Goal: Find specific page/section: Find specific page/section

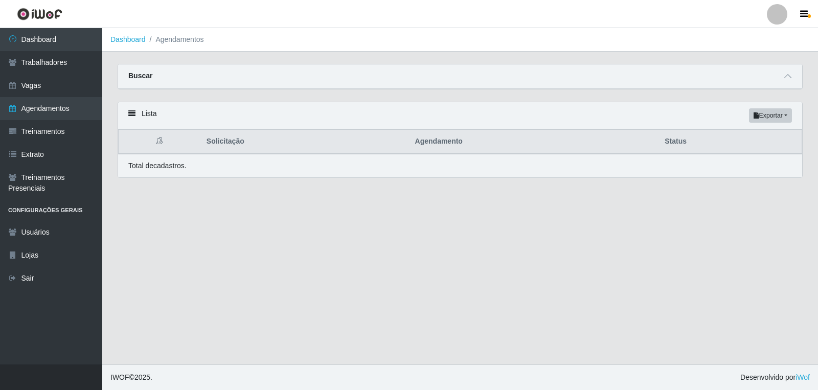
click at [160, 140] on icon at bounding box center [159, 140] width 7 height 7
click at [132, 114] on icon at bounding box center [131, 113] width 7 height 7
click at [147, 114] on div "Lista Exportar PDF Excel" at bounding box center [460, 115] width 684 height 27
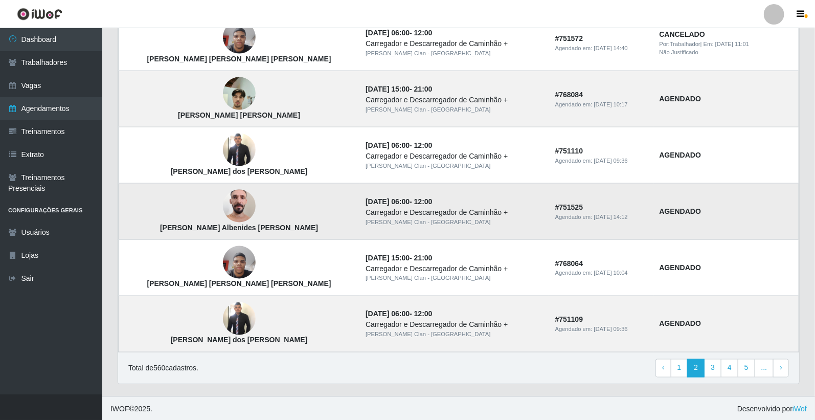
scroll to position [648, 0]
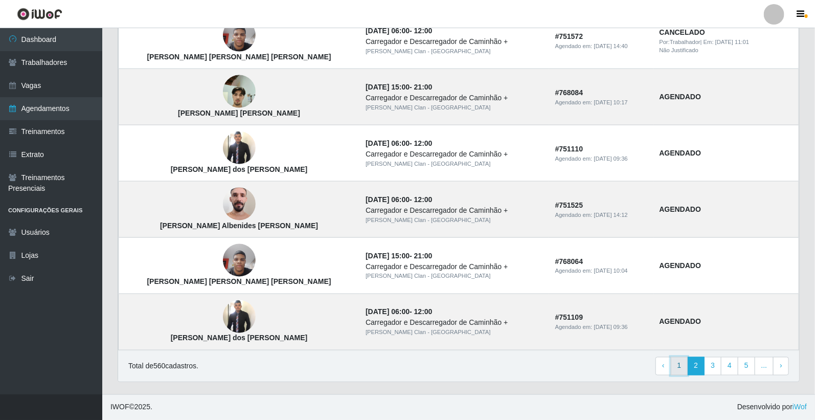
click at [679, 366] on link "1" at bounding box center [679, 366] width 17 height 18
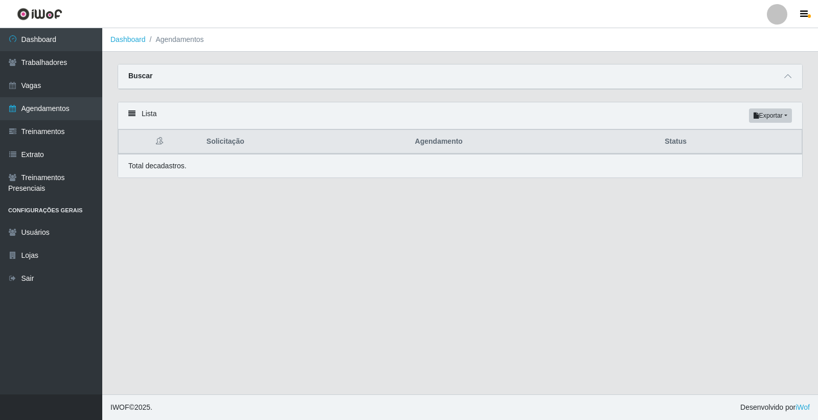
click at [135, 77] on strong "Buscar" at bounding box center [140, 76] width 24 height 8
click at [55, 106] on link "Agendamentos" at bounding box center [51, 108] width 102 height 23
click at [68, 105] on link "Agendamentos" at bounding box center [51, 108] width 102 height 23
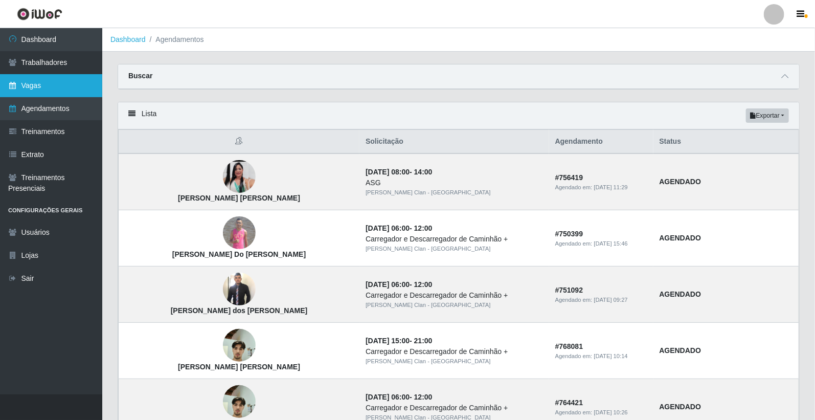
click at [67, 85] on link "Vagas" at bounding box center [51, 85] width 102 height 23
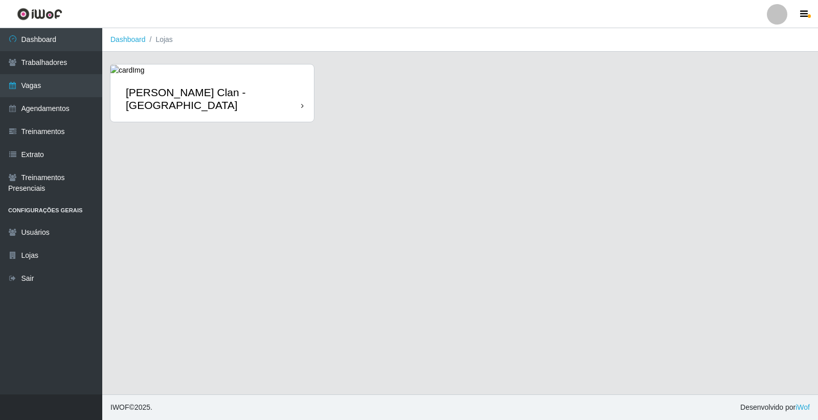
click at [303, 102] on icon at bounding box center [302, 105] width 3 height 7
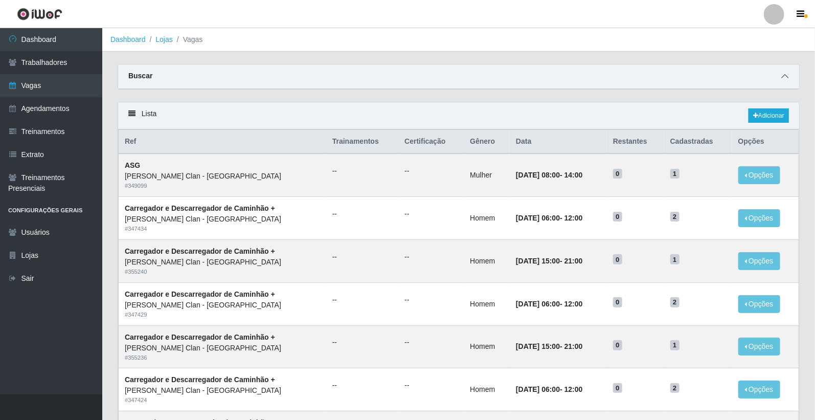
click at [785, 77] on icon at bounding box center [784, 76] width 7 height 7
